Goal: Transaction & Acquisition: Purchase product/service

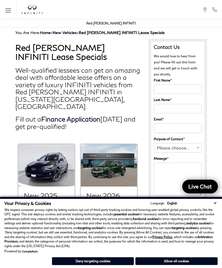
click at [99, 261] on button "Deny targeting cookies" at bounding box center [93, 261] width 82 height 8
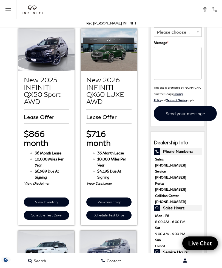
scroll to position [115, 0]
click at [108, 180] on div "View Disclaimer" at bounding box center [108, 183] width 45 height 6
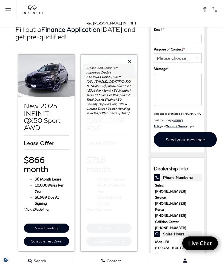
scroll to position [89, 0]
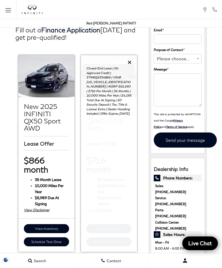
click at [130, 60] on icon at bounding box center [130, 62] width 4 height 5
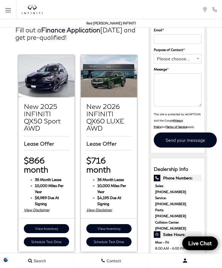
click at [116, 224] on link "View Inventory" at bounding box center [108, 228] width 45 height 9
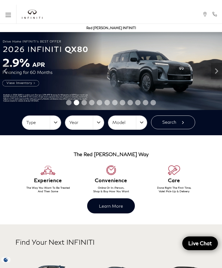
click at [169, 104] on div at bounding box center [111, 103] width 222 height 8
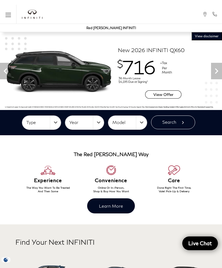
click at [169, 94] on img at bounding box center [111, 71] width 222 height 78
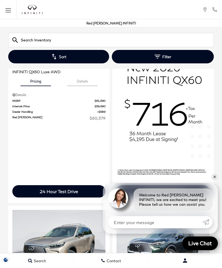
scroll to position [846, 0]
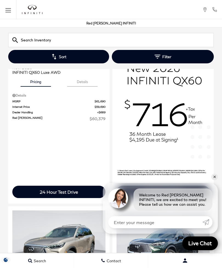
click at [189, 106] on img at bounding box center [162, 64] width 101 height 232
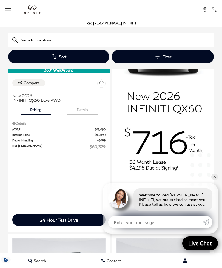
scroll to position [815, 0]
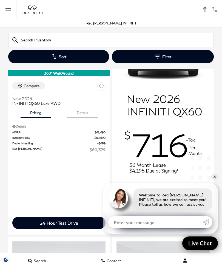
click at [172, 98] on img at bounding box center [162, 95] width 101 height 232
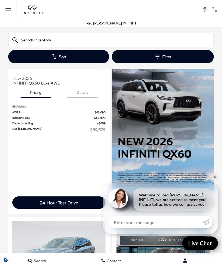
scroll to position [371, 0]
